Goal: Find specific fact: Find specific fact

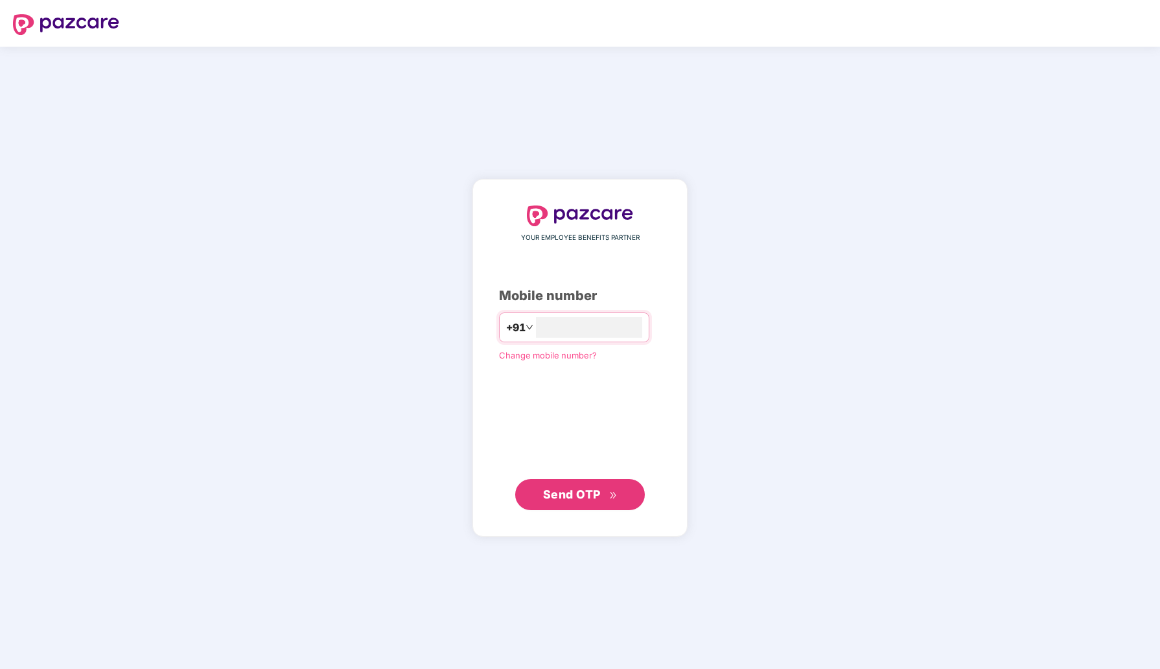
type input "**********"
click at [569, 494] on span "Send OTP" at bounding box center [572, 494] width 58 height 14
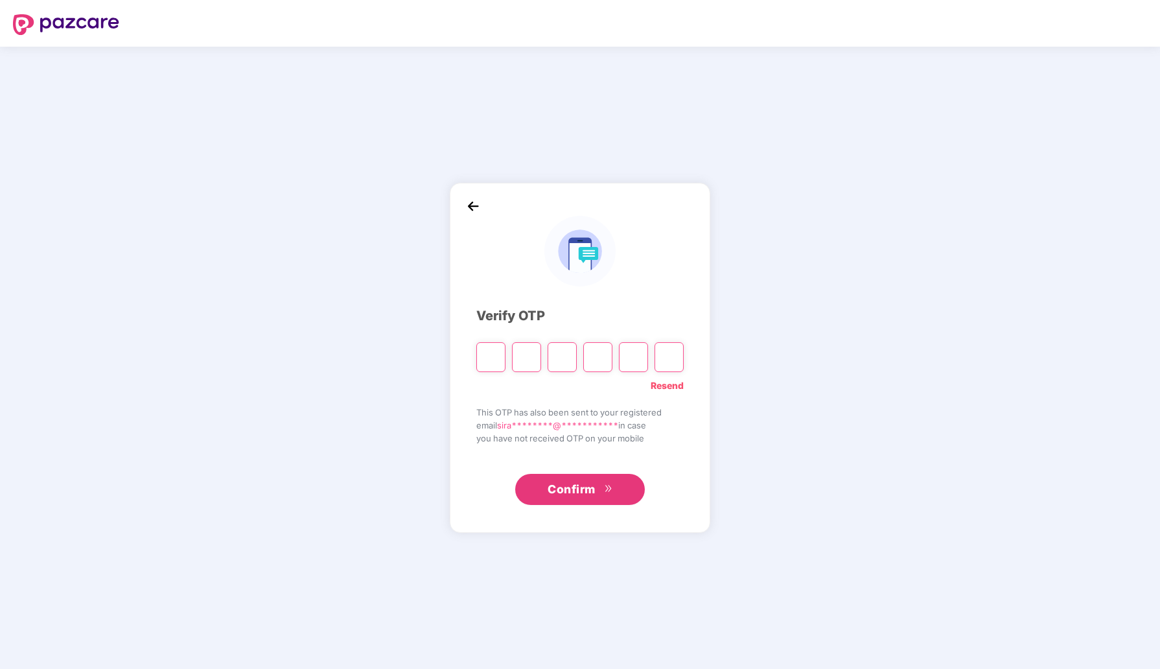
type input "*"
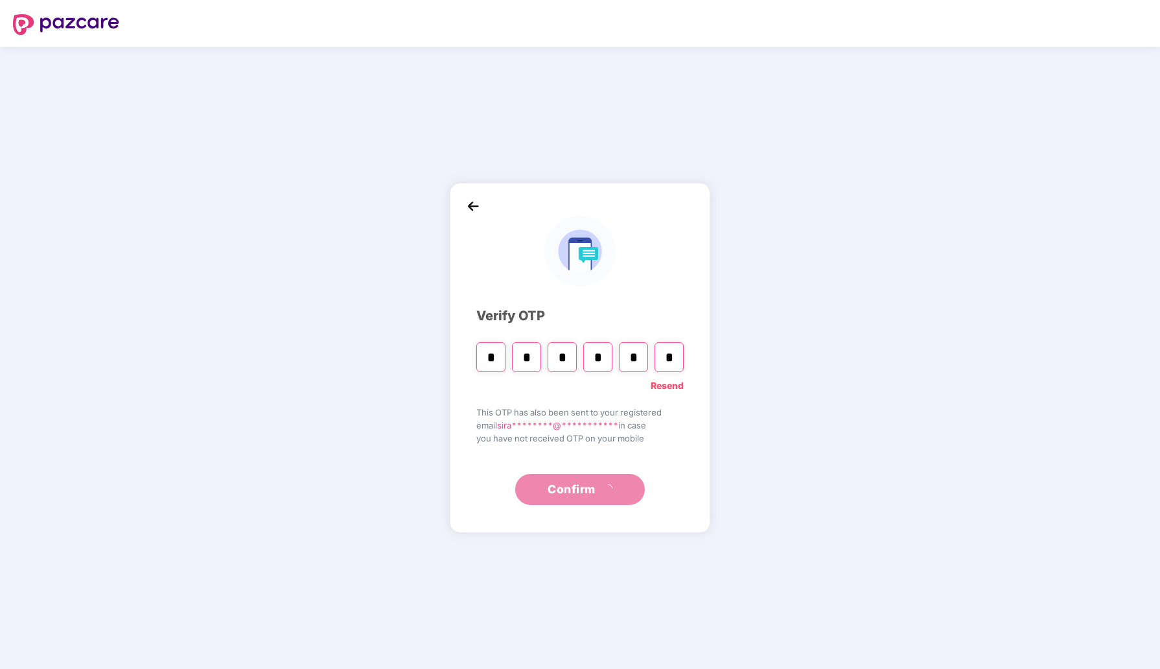
type input "*"
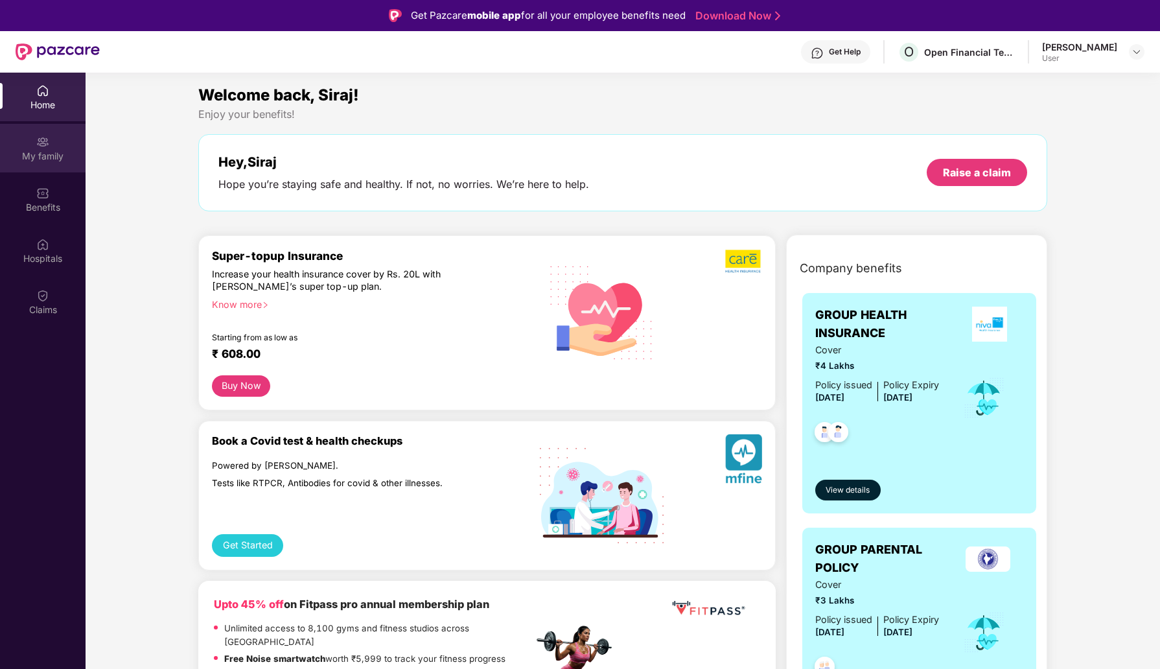
click at [53, 154] on div "My family" at bounding box center [43, 156] width 86 height 13
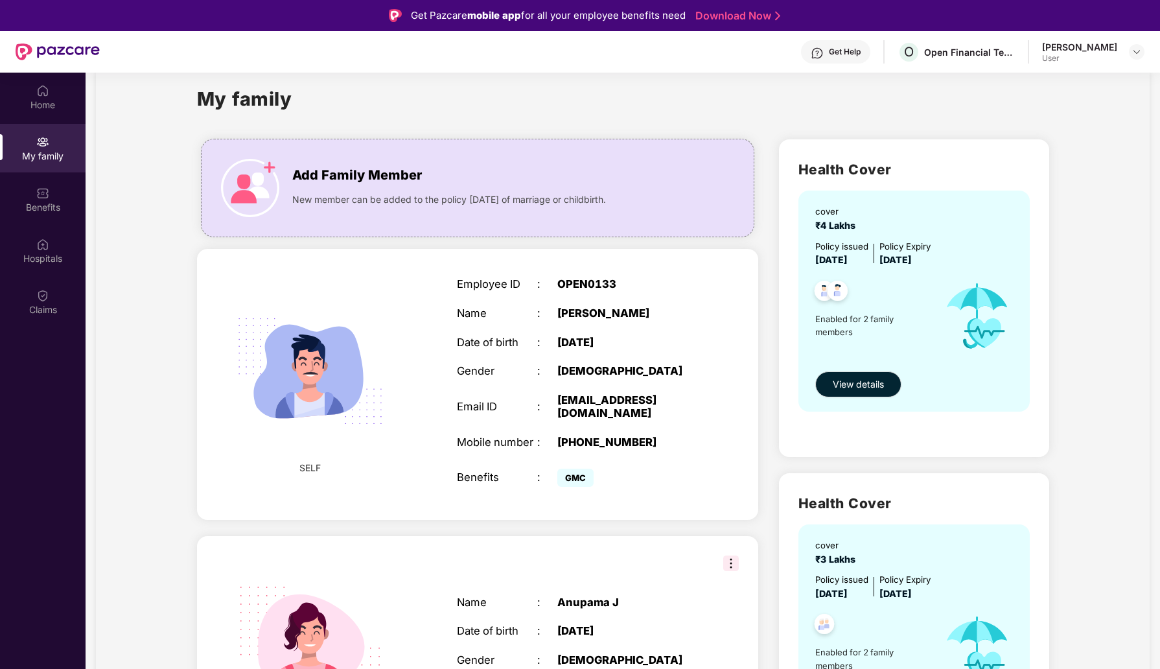
scroll to position [16, 0]
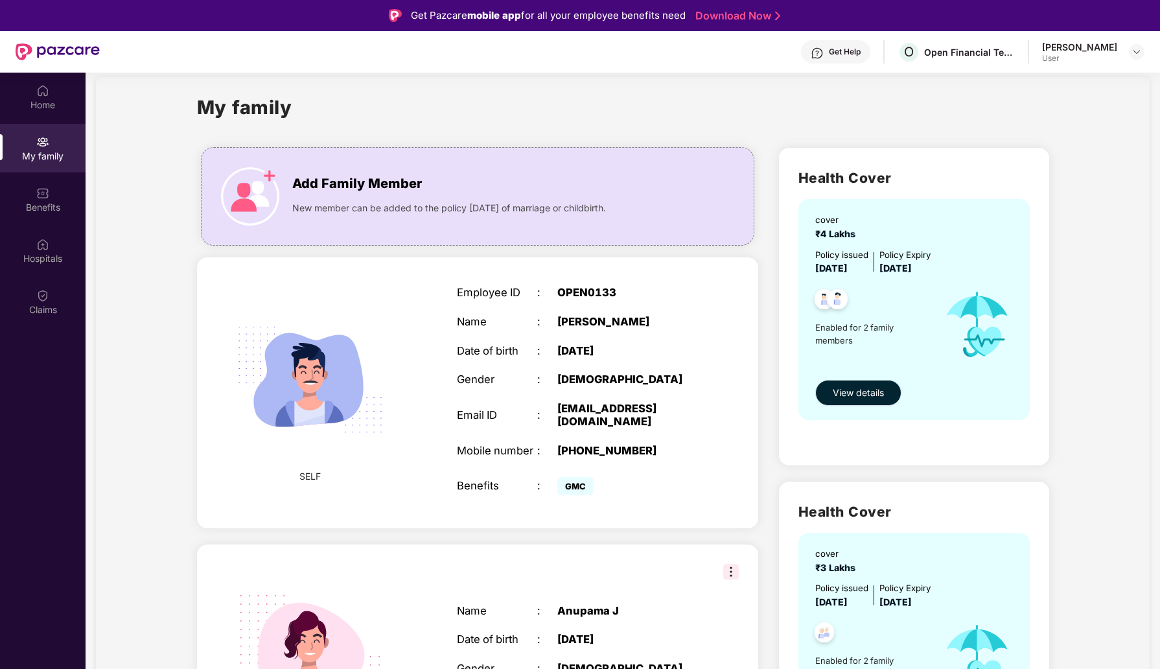
click at [856, 395] on span "View details" at bounding box center [857, 392] width 51 height 14
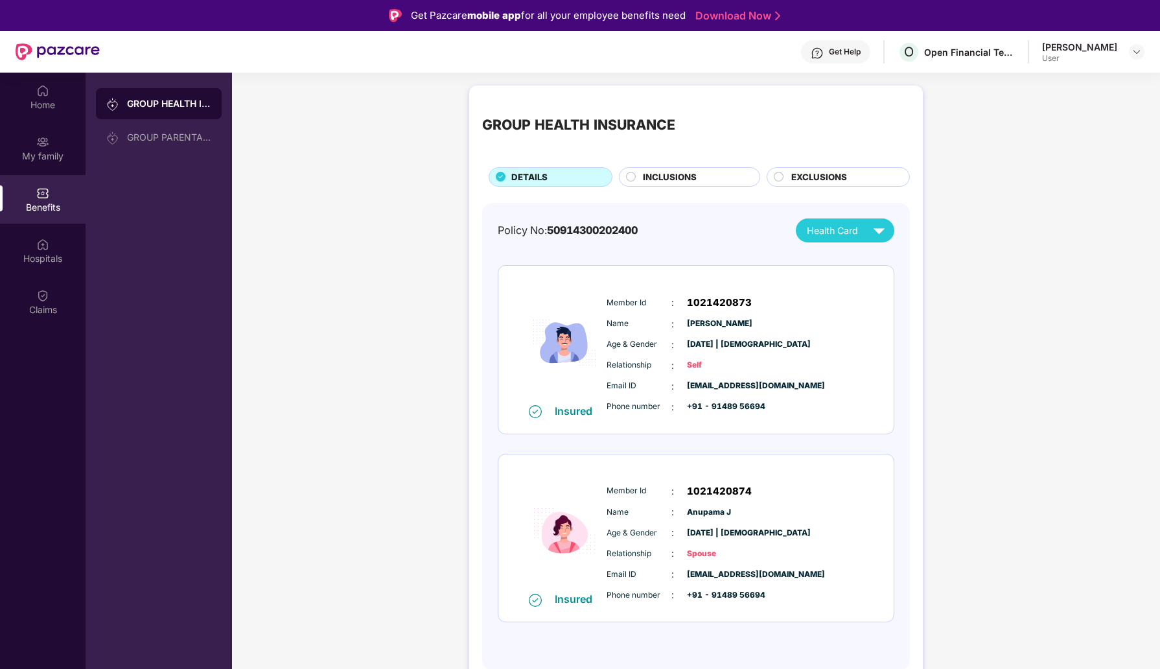
click at [582, 222] on div "Policy No: 50914300202400" at bounding box center [568, 230] width 140 height 17
copy span "50914300202400"
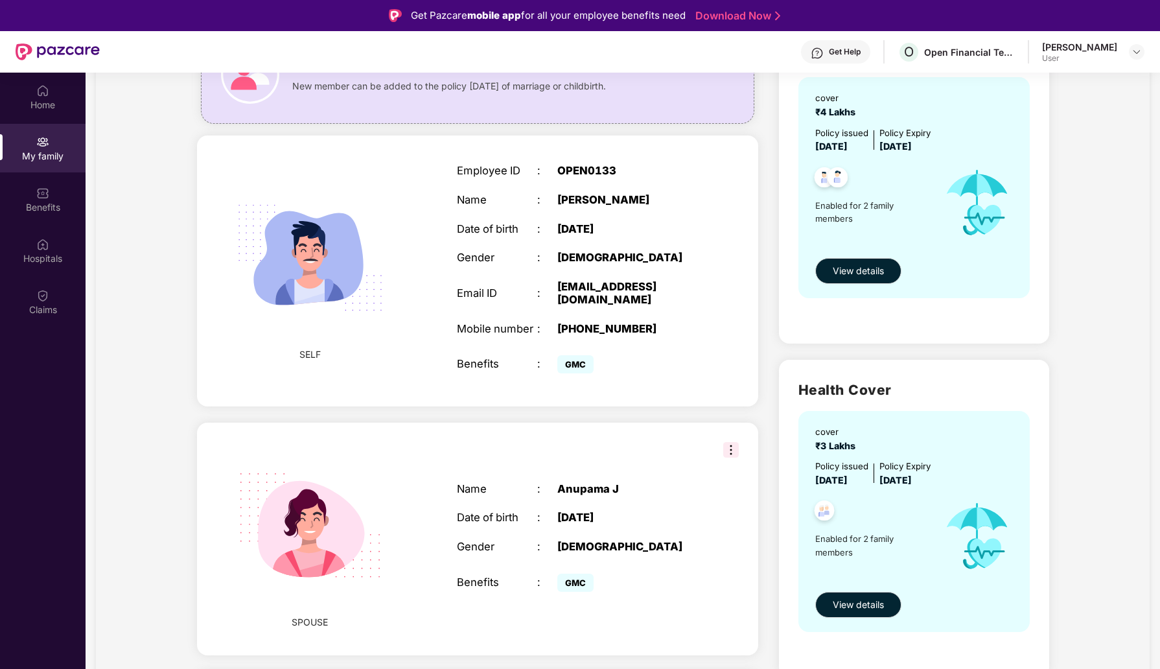
scroll to position [145, 0]
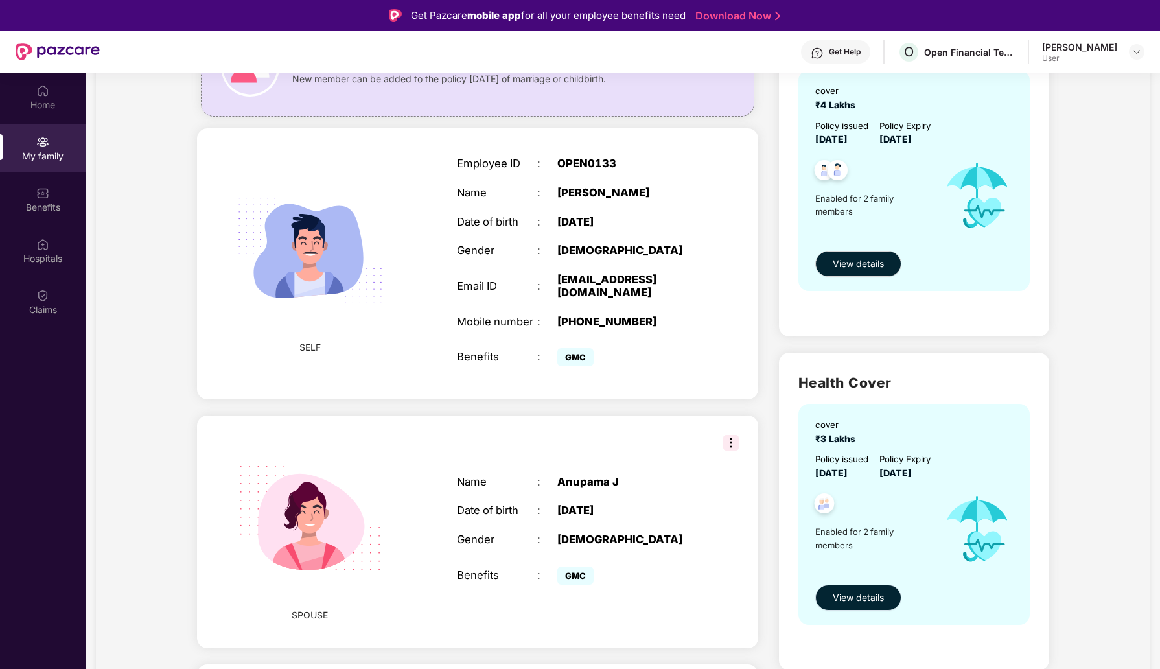
click at [855, 600] on span "View details" at bounding box center [857, 597] width 51 height 14
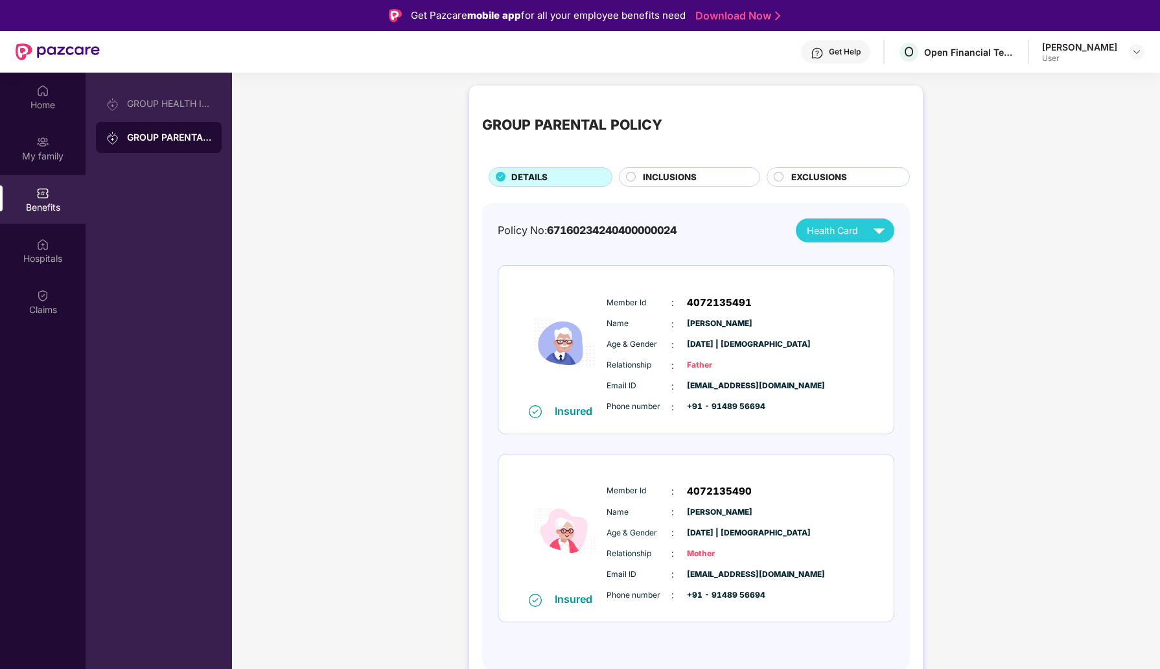
click at [601, 231] on span "67160234240400000024" at bounding box center [612, 230] width 130 height 13
copy span "67160234240400000024"
click at [405, 301] on div "GROUP PARENTAL POLICY DETAILS INCLUSIONS EXCLUSIONS Policy No: 6716023424040000…" at bounding box center [696, 390] width 928 height 623
